Goal: Transaction & Acquisition: Purchase product/service

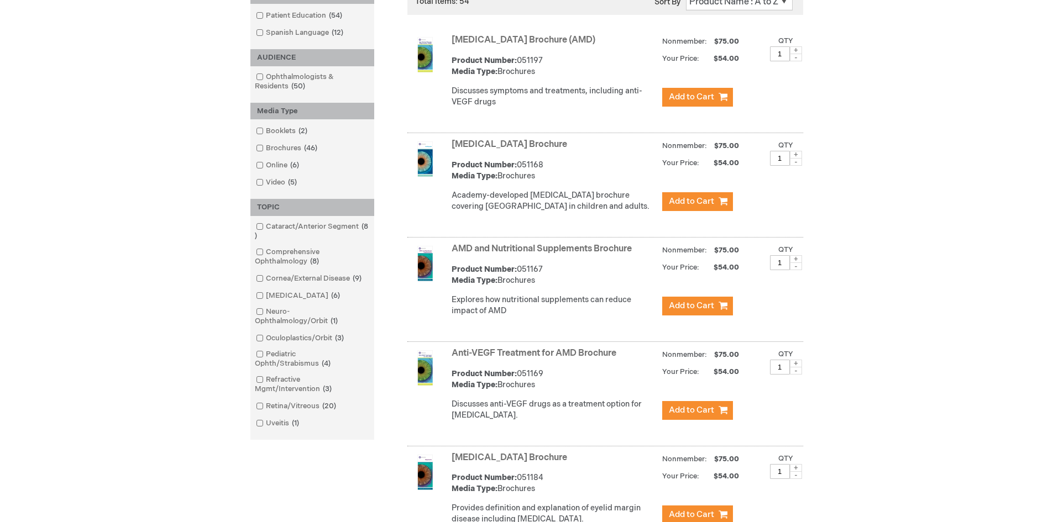
scroll to position [221, 0]
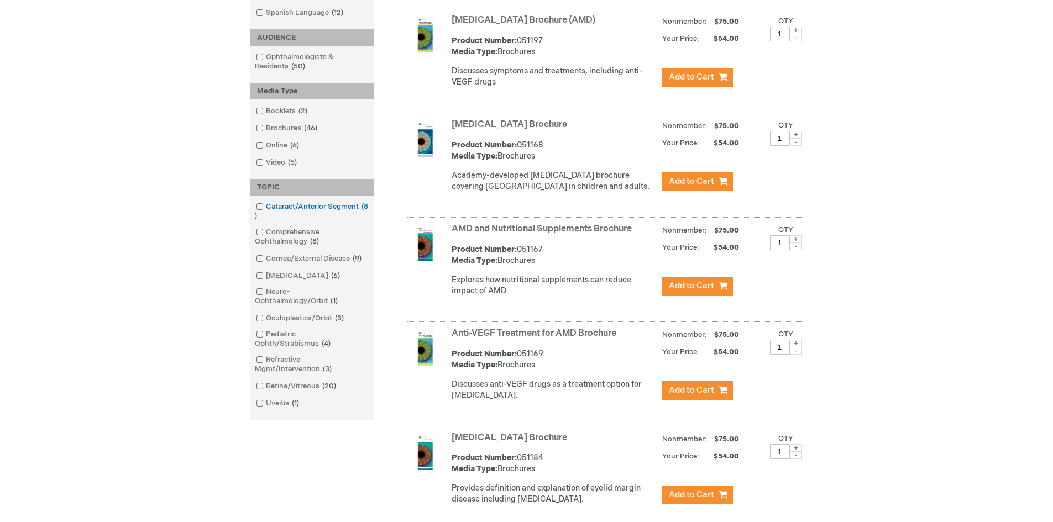
click at [266, 206] on span at bounding box center [266, 206] width 0 height 9
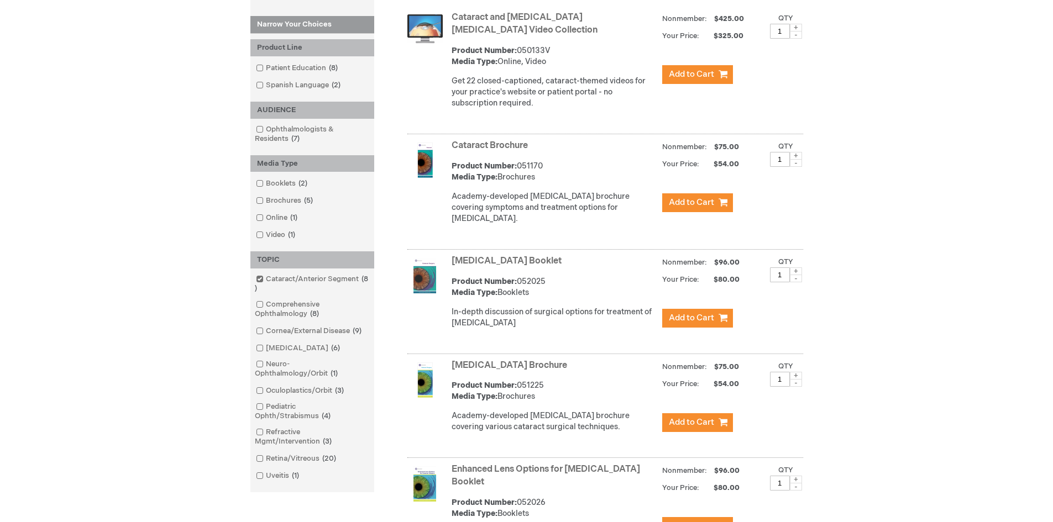
scroll to position [221, 0]
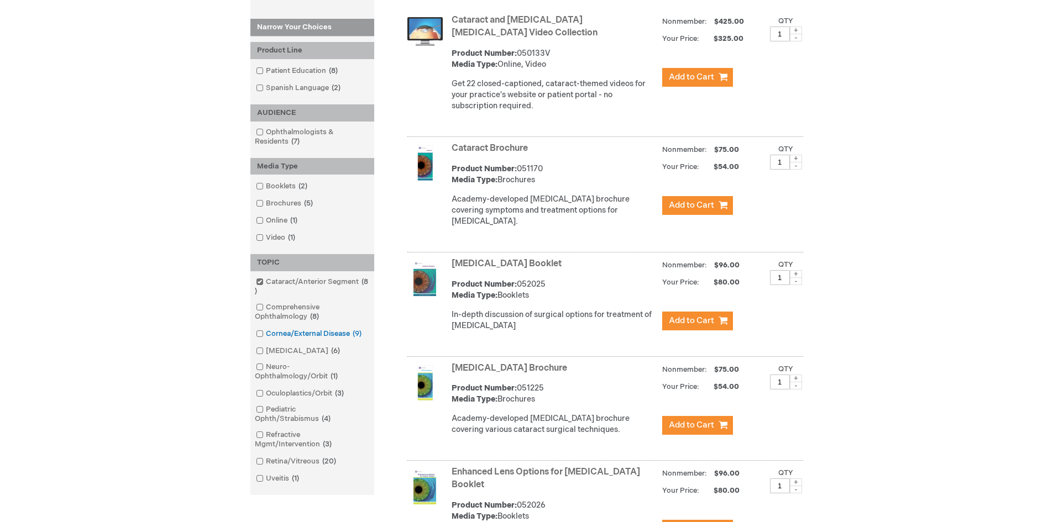
click at [266, 335] on span at bounding box center [266, 334] width 0 height 9
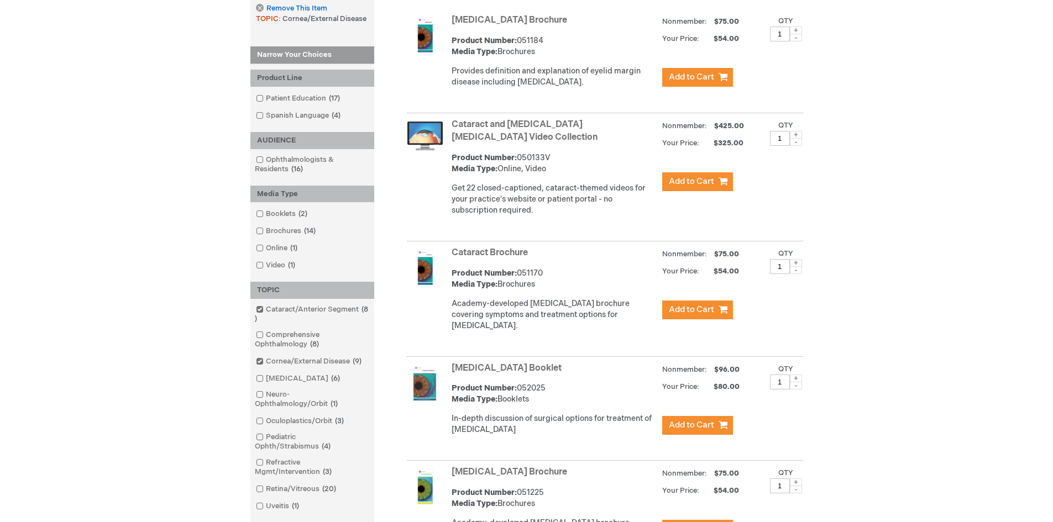
click at [260, 283] on div "TOPIC" at bounding box center [312, 290] width 124 height 17
click at [266, 310] on span at bounding box center [266, 309] width 0 height 9
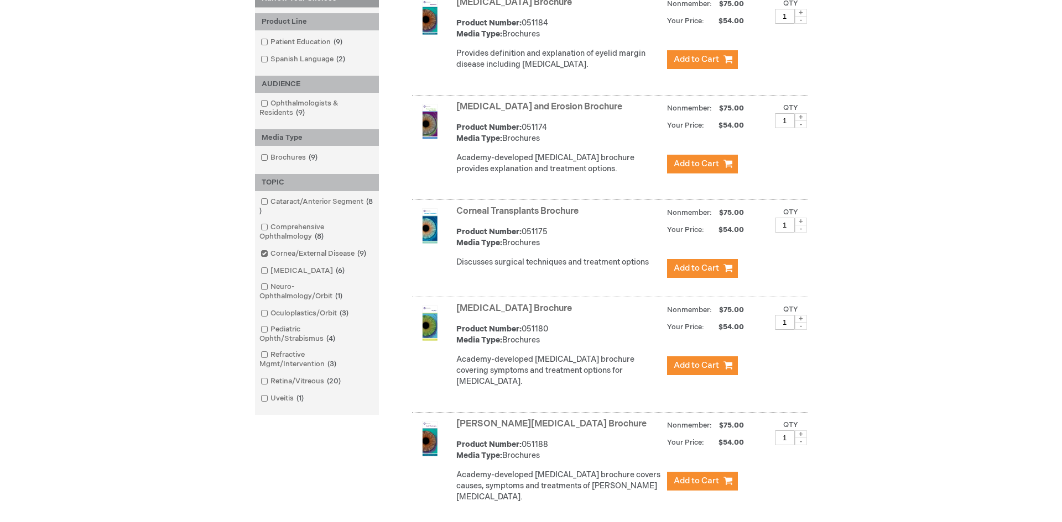
scroll to position [332, 0]
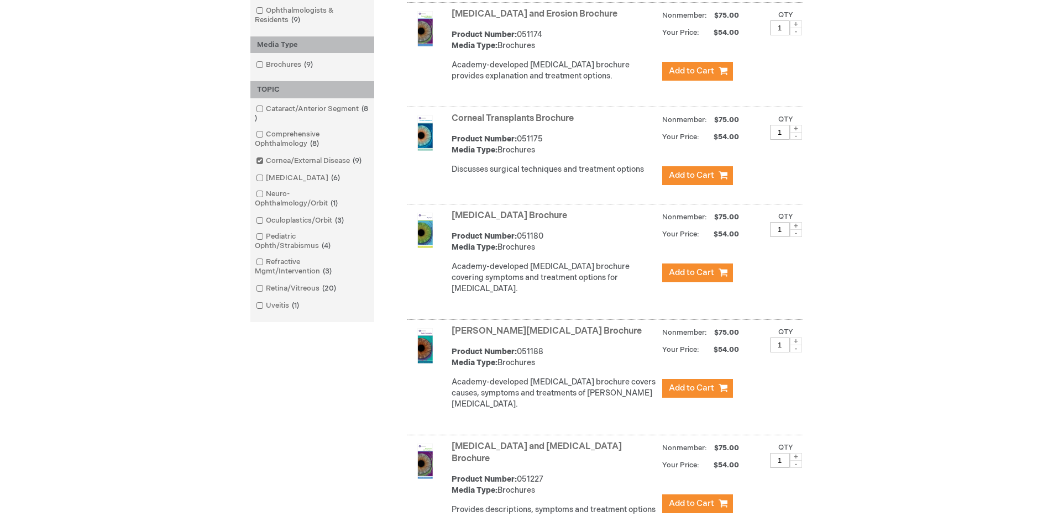
click at [795, 225] on span at bounding box center [796, 226] width 12 height 8
type input "3"
click at [710, 273] on span "Add to Cart" at bounding box center [691, 273] width 45 height 11
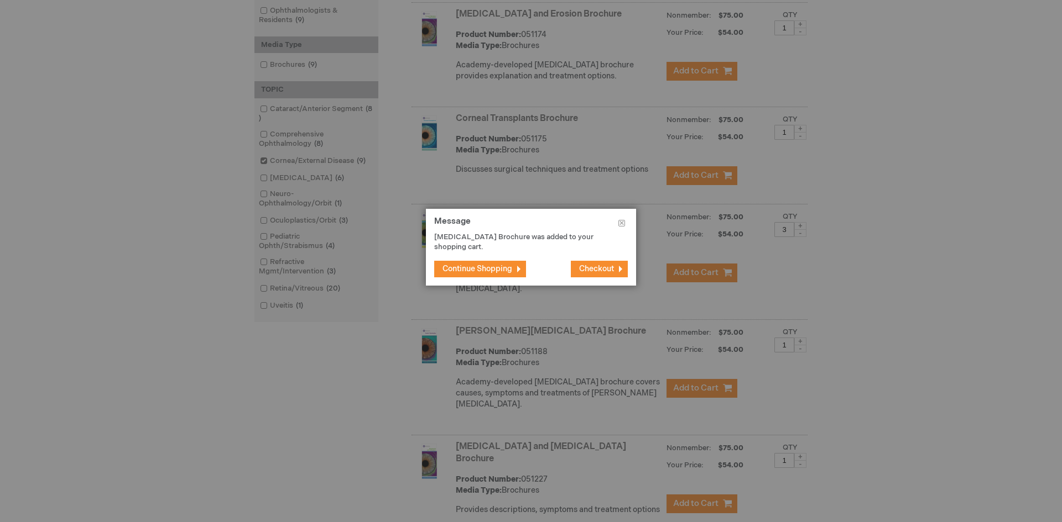
click at [616, 261] on button "Checkout" at bounding box center [599, 269] width 57 height 17
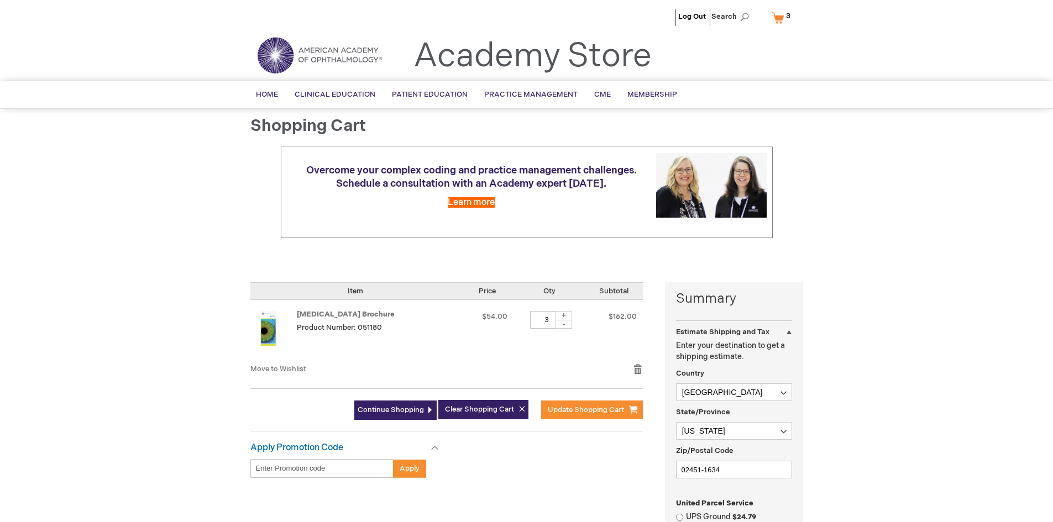
select select "US"
select select "32"
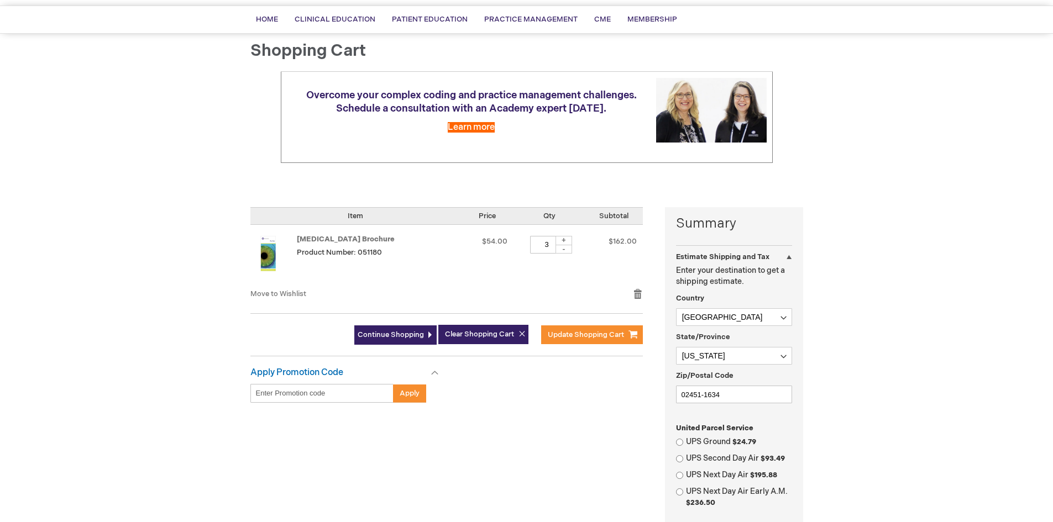
scroll to position [111, 0]
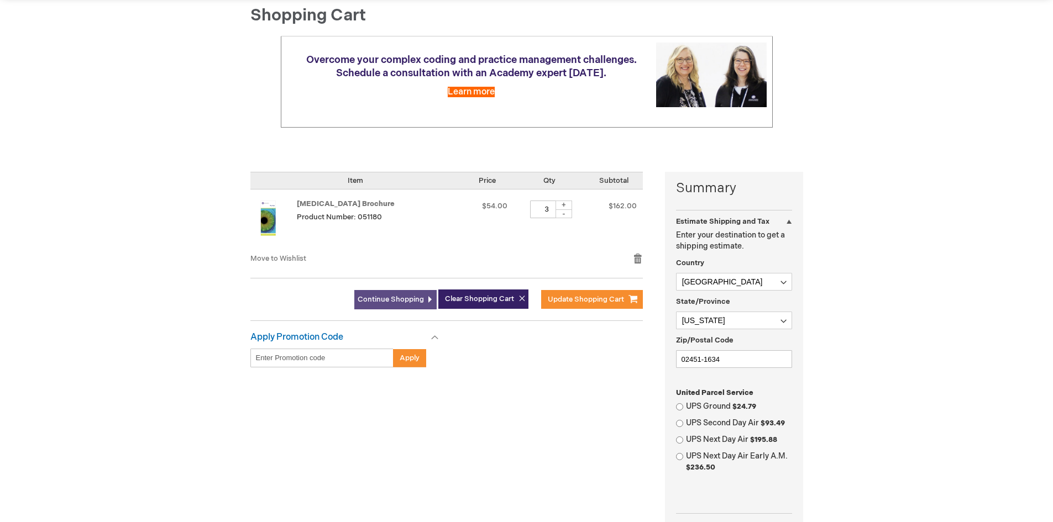
click at [393, 300] on span "Continue Shopping" at bounding box center [391, 299] width 66 height 9
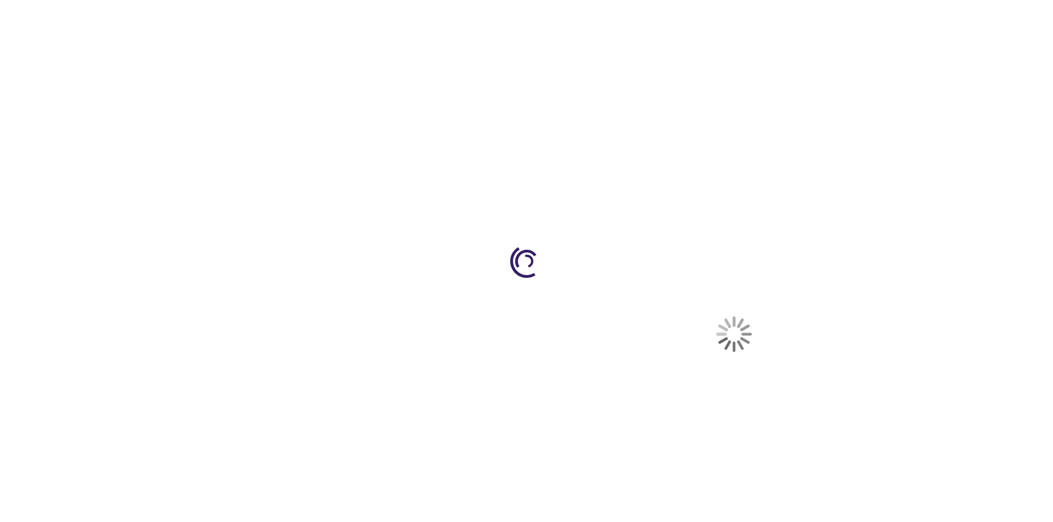
select select "US"
select select "32"
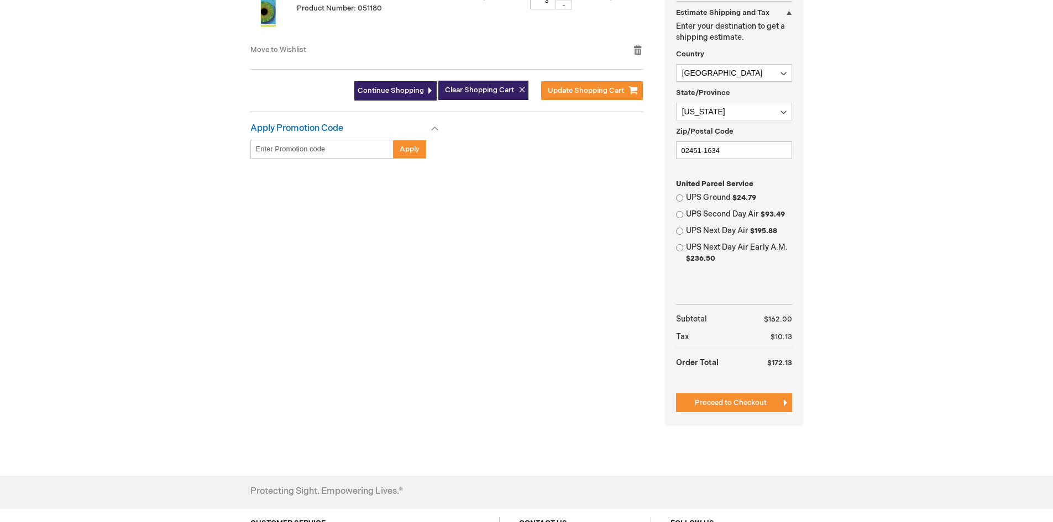
scroll to position [332, 0]
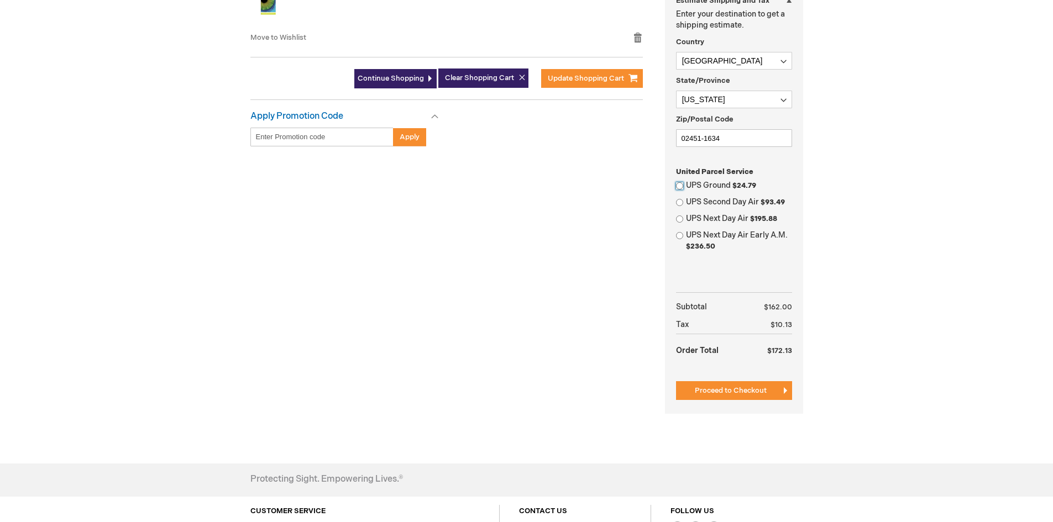
click at [683, 185] on input "UPS Ground $24.79" at bounding box center [679, 185] width 7 height 7
radio input "true"
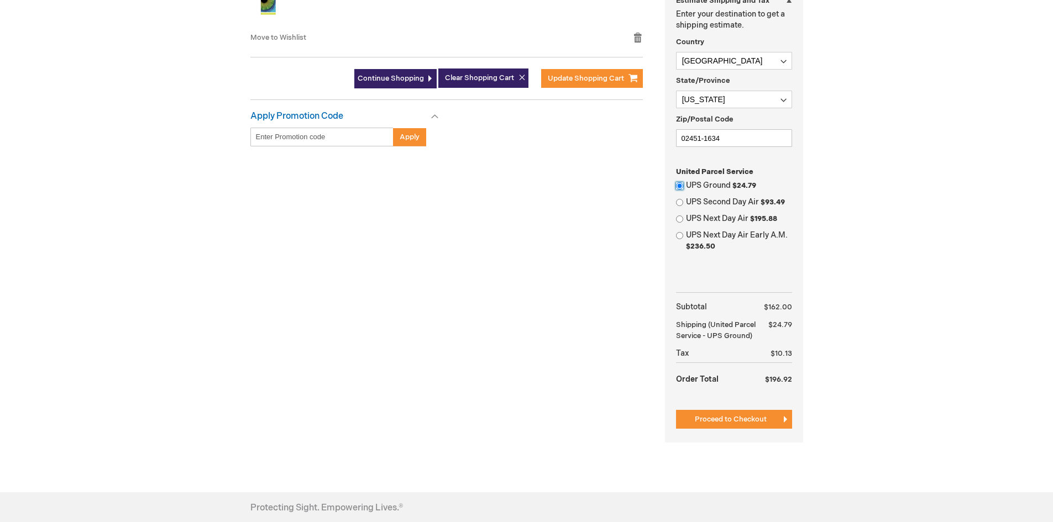
scroll to position [387, 0]
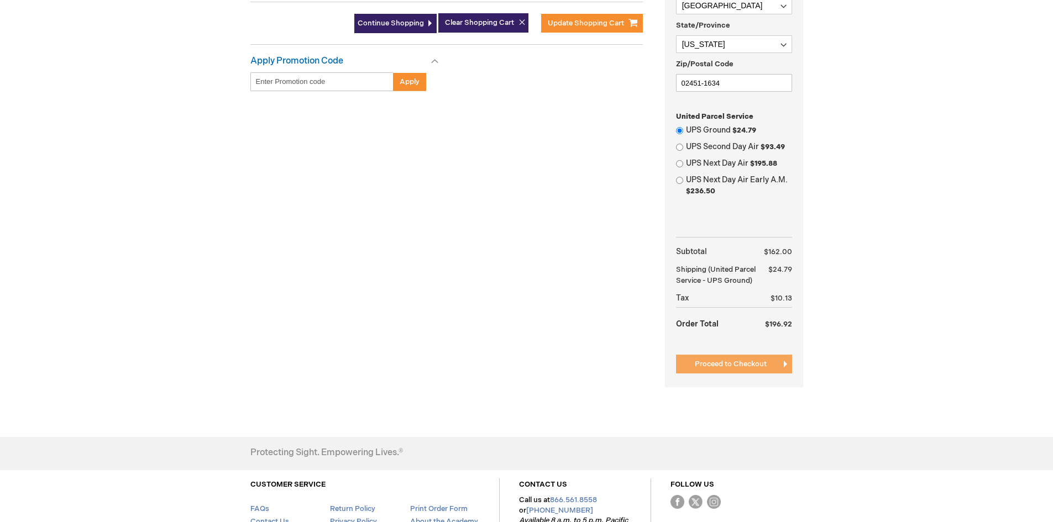
click at [739, 366] on span "Proceed to Checkout" at bounding box center [731, 364] width 72 height 9
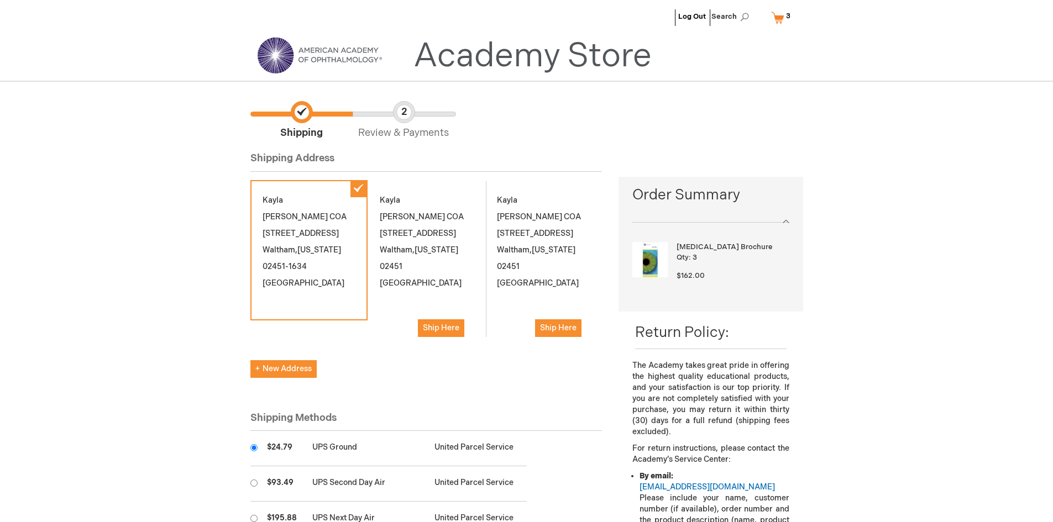
click at [141, 305] on div "Log Out Search My Cart 3 3 items CLOSE RECENTLY ADDED ITEM(S) Close Recently ad…" at bounding box center [526, 433] width 1053 height 867
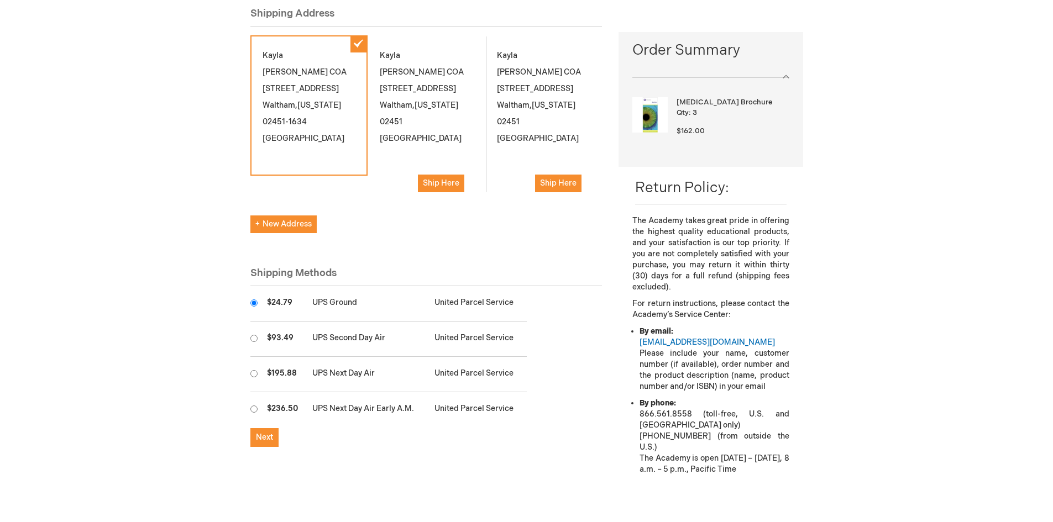
scroll to position [221, 0]
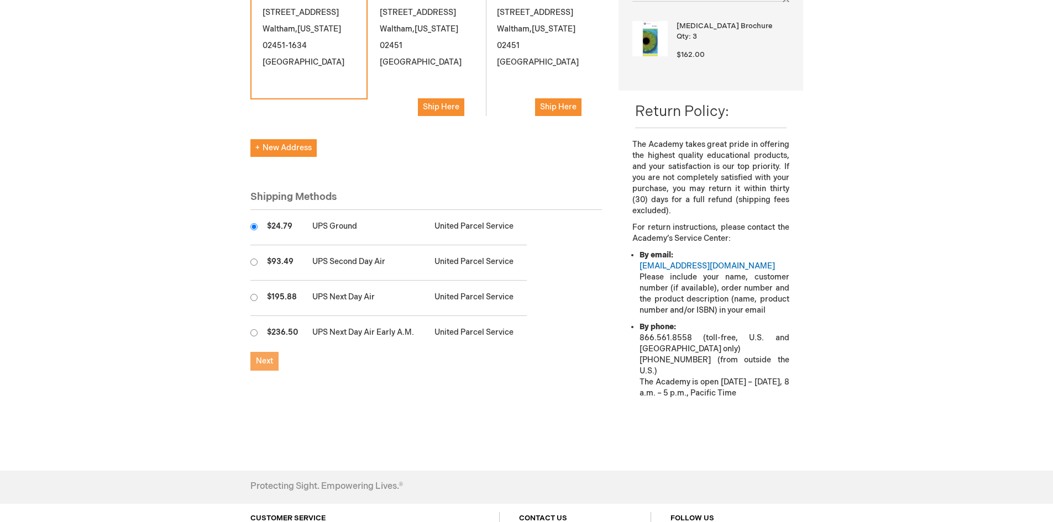
click at [262, 362] on span "Next" at bounding box center [264, 361] width 17 height 9
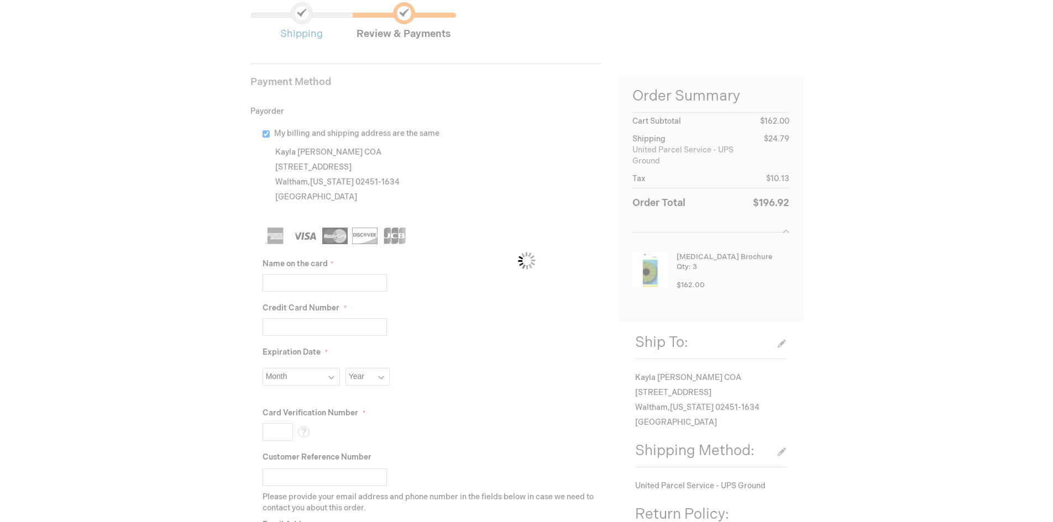
scroll to position [111, 0]
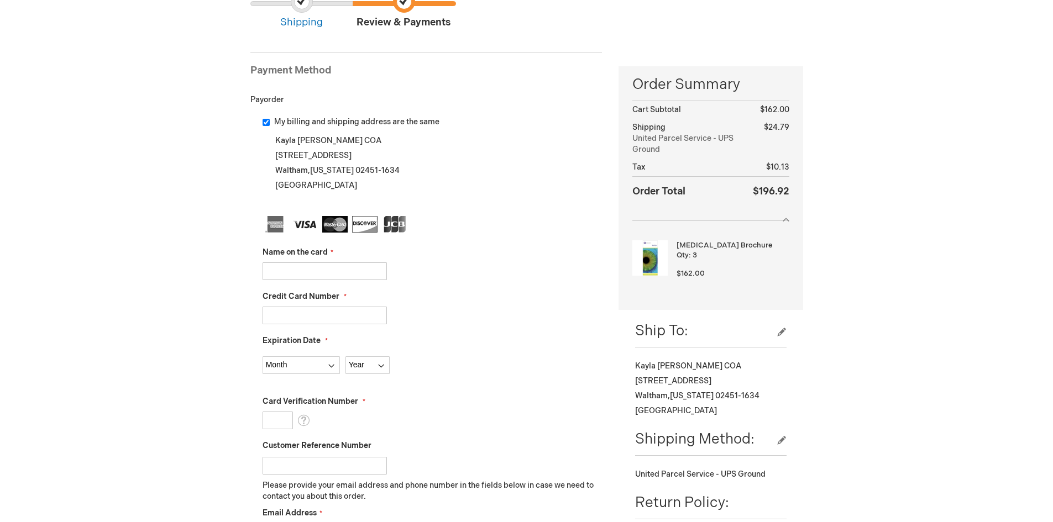
click at [290, 270] on input "Name on the card" at bounding box center [325, 272] width 124 height 18
type input "SCOTT EVANS"
click at [318, 312] on input "Credit Card Number" at bounding box center [325, 316] width 124 height 18
type input "379400311301001"
click at [315, 368] on select "Month 01 - January 02 - February 03 - March 04 - April 05 - May 06 - June 07 - …" at bounding box center [301, 366] width 77 height 18
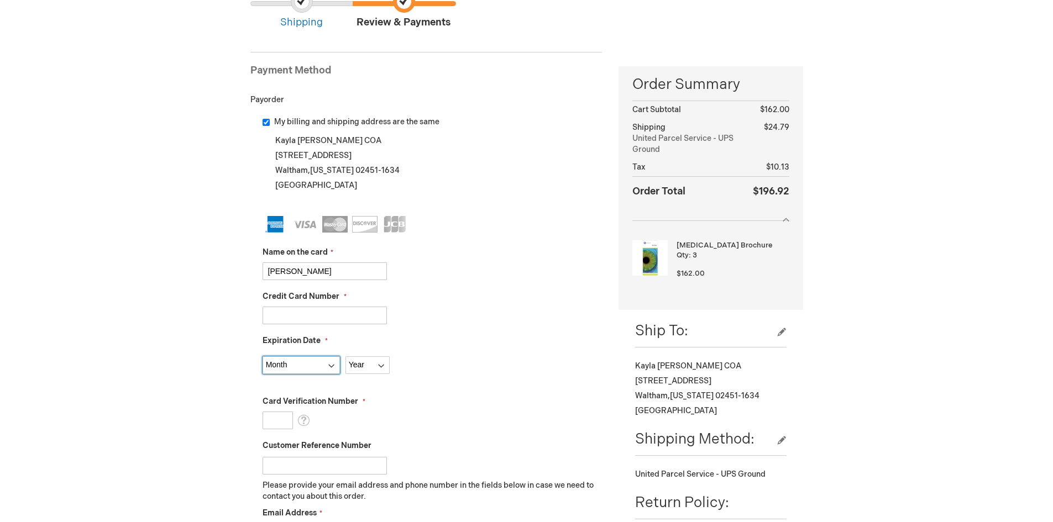
select select "11"
click at [263, 357] on select "Month 01 - January 02 - February 03 - March 04 - April 05 - May 06 - June 07 - …" at bounding box center [301, 366] width 77 height 18
click at [371, 360] on select "Year 2025 2026 2027 2028 2029 2030 2031 2032 2033 2034 2035" at bounding box center [368, 366] width 44 height 18
select select "2028"
click at [346, 357] on select "Year 2025 2026 2027 2028 2029 2030 2031 2032 2033 2034 2035" at bounding box center [368, 366] width 44 height 18
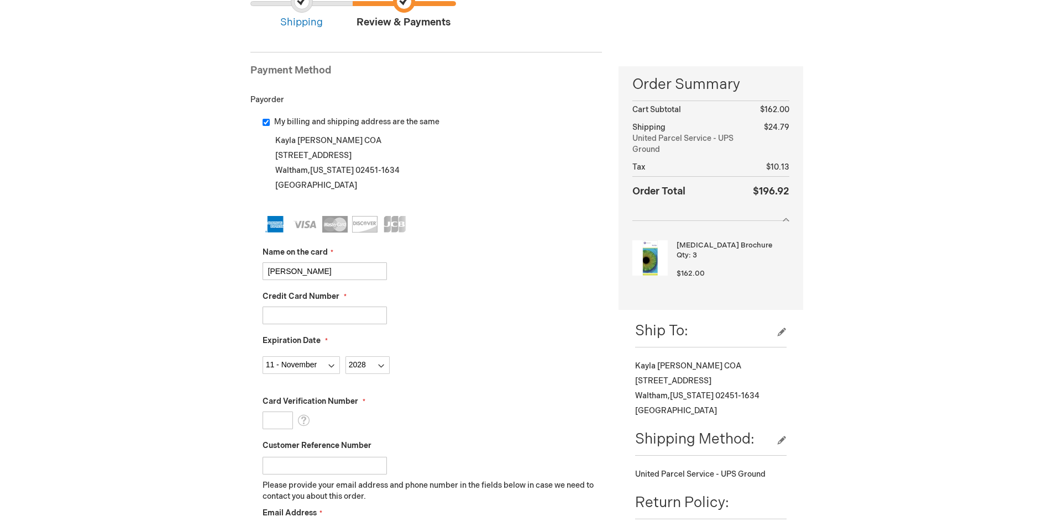
click at [279, 420] on input "Card Verification Number" at bounding box center [278, 421] width 30 height 18
type input "5016"
click at [504, 415] on div "Card Verification Number 5016 What is this?" at bounding box center [433, 412] width 340 height 33
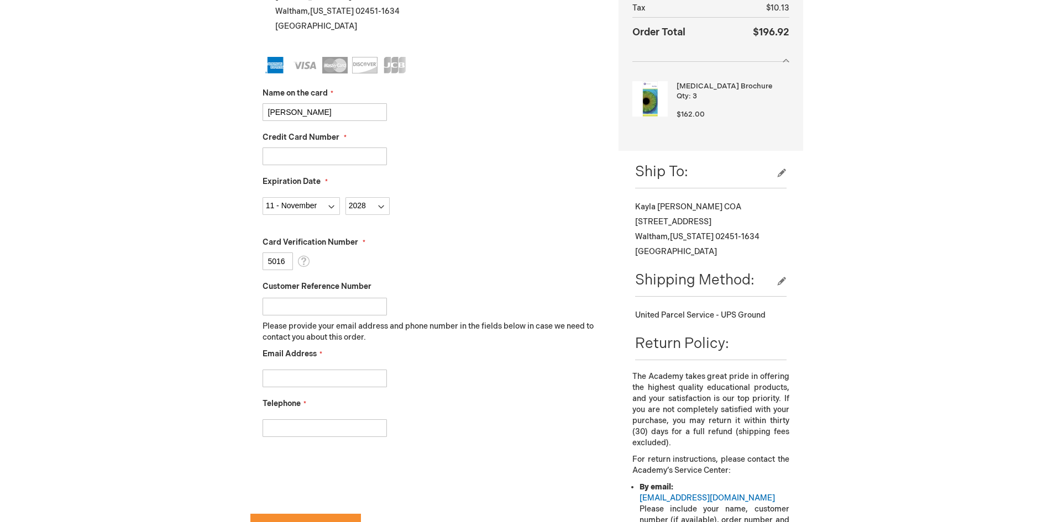
scroll to position [276, 0]
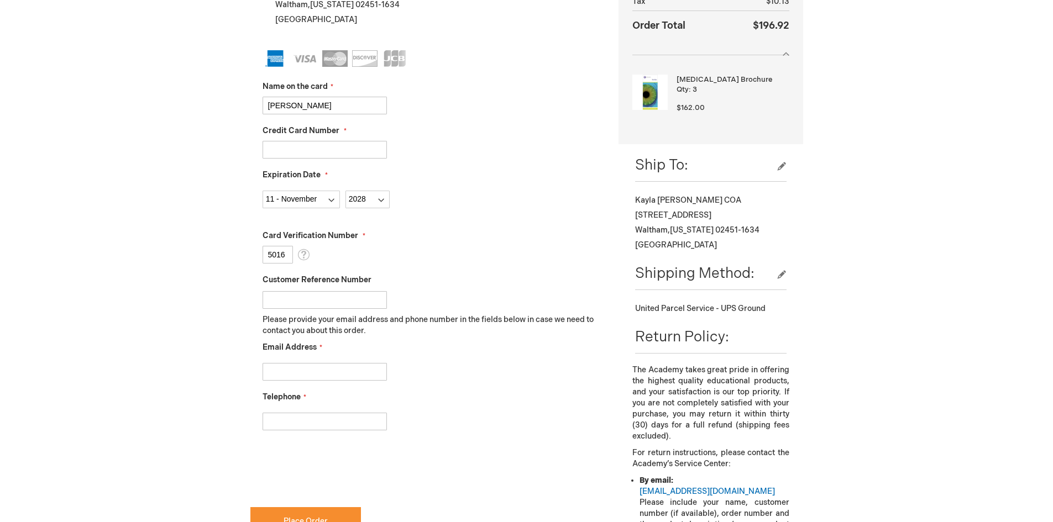
click at [332, 296] on input "Customer Reference Number" at bounding box center [325, 300] width 124 height 18
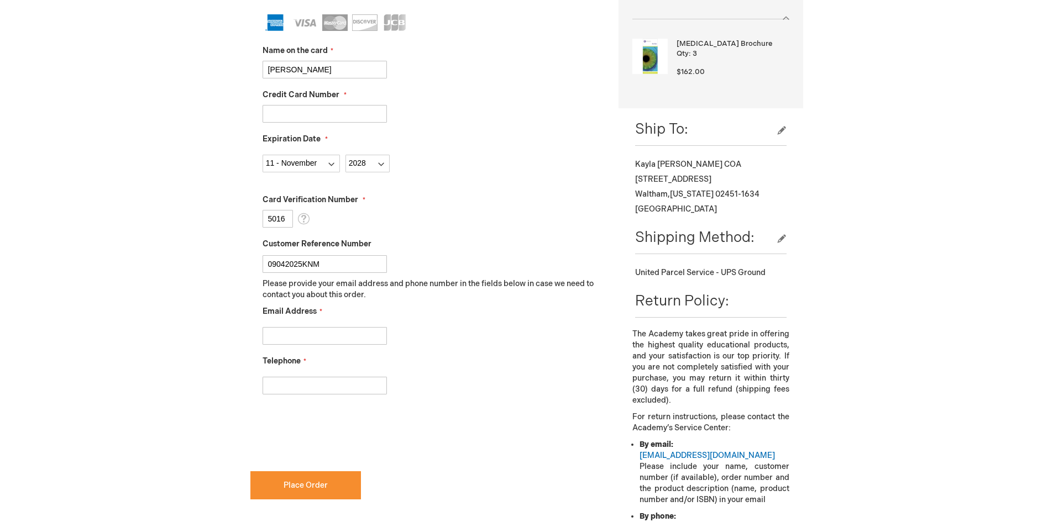
scroll to position [332, 0]
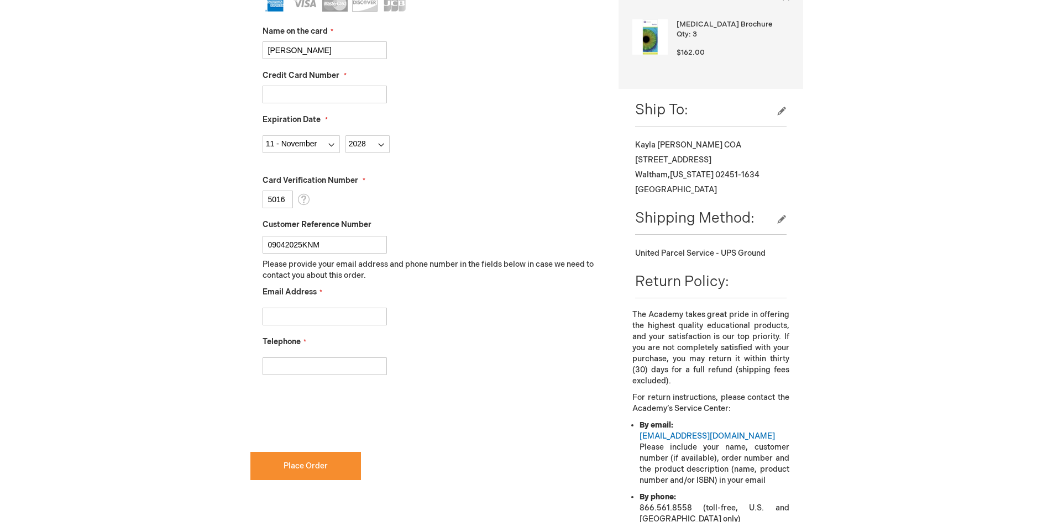
type input "09042025KNM"
click at [307, 316] on input "Email Address" at bounding box center [325, 317] width 124 height 18
type input "kmoses@mersi.com"
type input "7818916377"
click at [219, 354] on div "Log Out Search My Cart 3 3 items CLOSE RECENTLY ADDED ITEM(S) Close Recently ad…" at bounding box center [526, 242] width 1053 height 1148
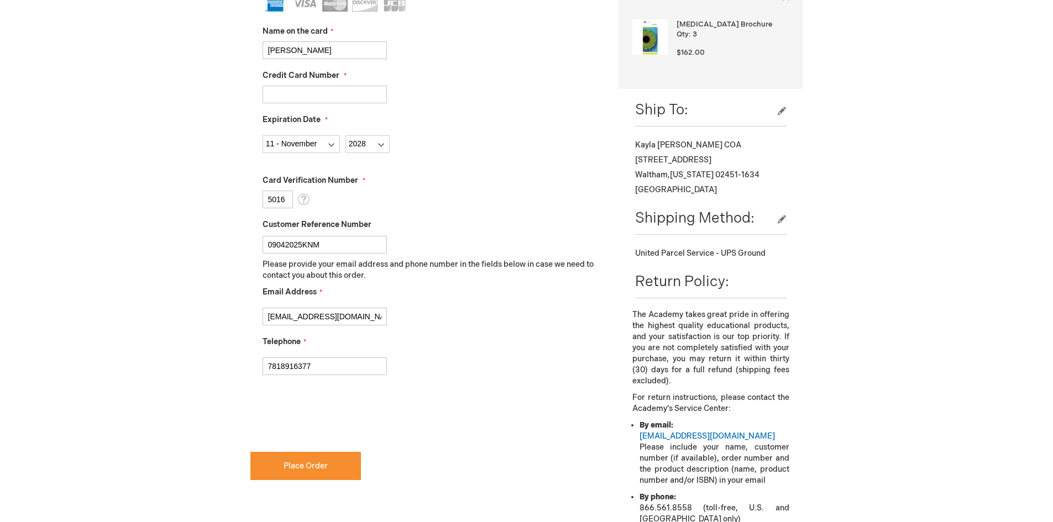
checkbox input "true"
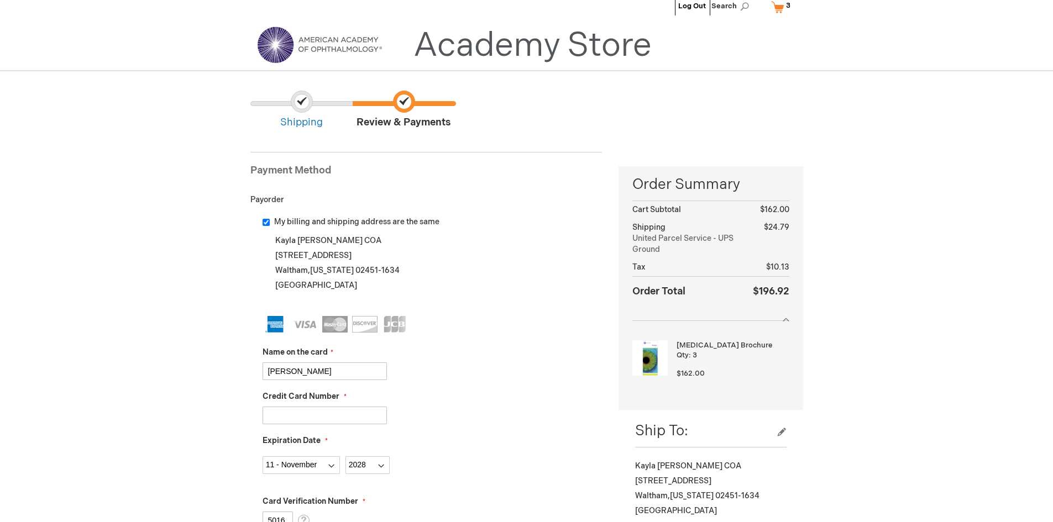
scroll to position [7, 0]
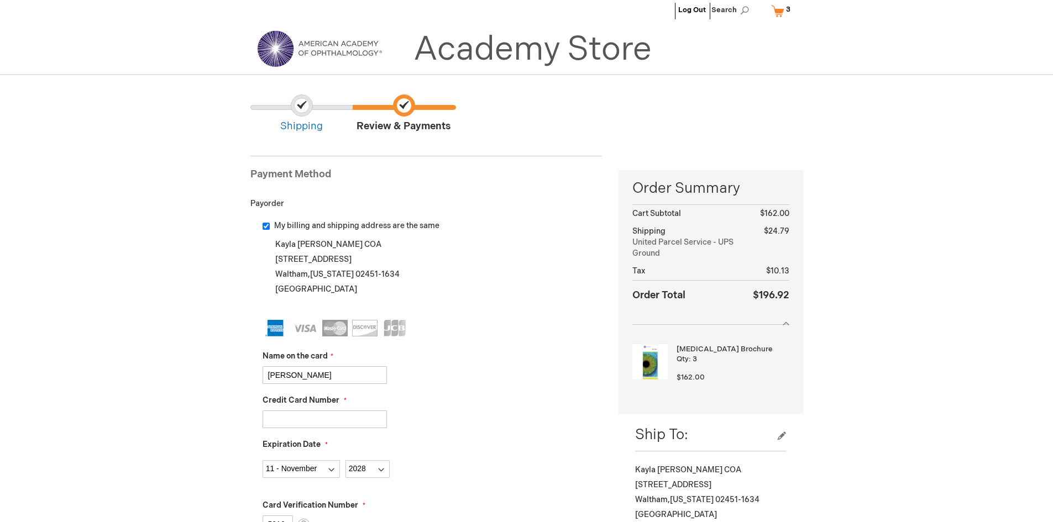
drag, startPoint x: 117, startPoint y: 223, endPoint x: 112, endPoint y: 227, distance: 6.0
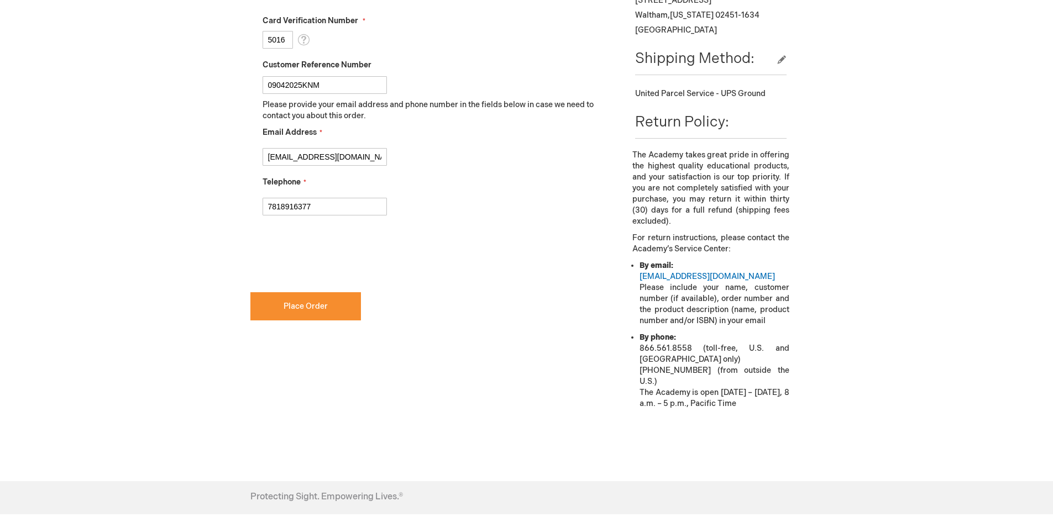
scroll to position [504, 0]
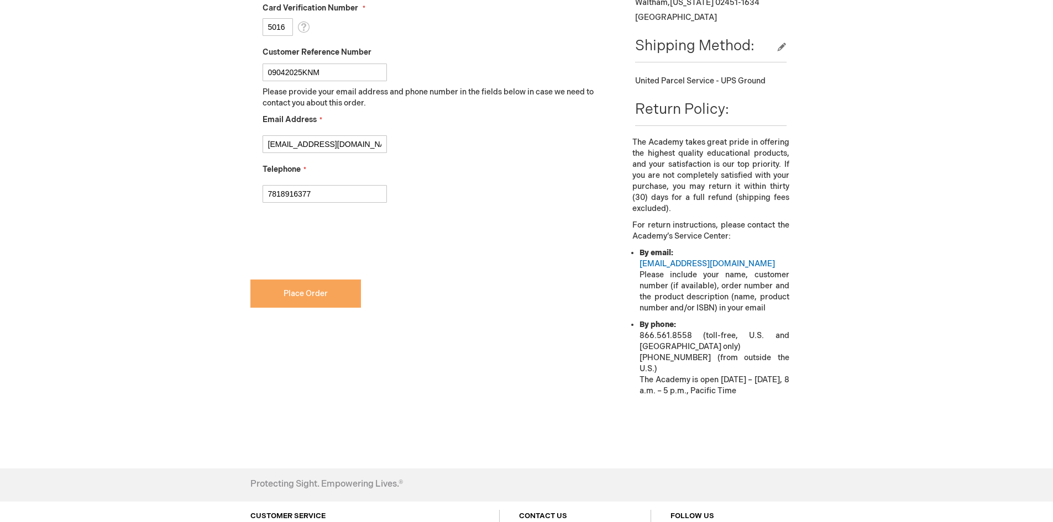
click at [343, 293] on button "Place Order" at bounding box center [305, 294] width 111 height 28
